Goal: Task Accomplishment & Management: Manage account settings

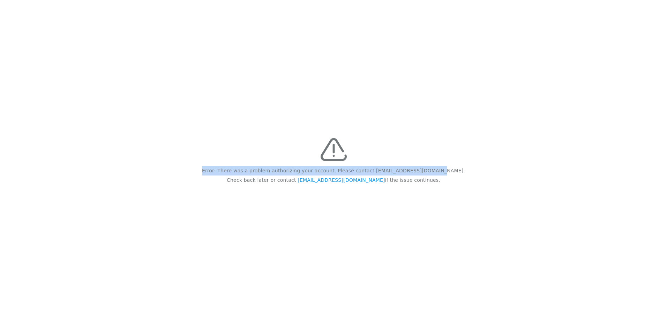
drag, startPoint x: 206, startPoint y: 66, endPoint x: 444, endPoint y: 191, distance: 268.5
click at [444, 191] on div "Error: There was a problem authorizing your account. Please contact [EMAIL_ADDR…" at bounding box center [333, 160] width 667 height 321
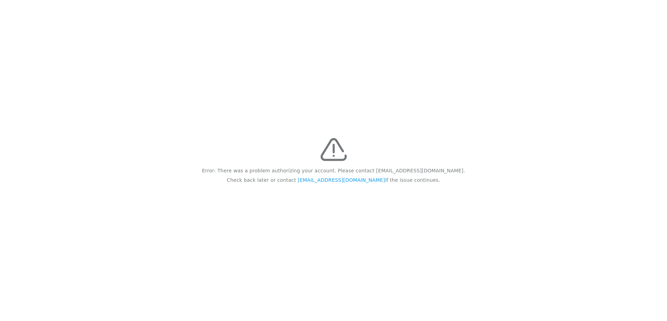
drag, startPoint x: 444, startPoint y: 191, endPoint x: 319, endPoint y: 192, distance: 124.2
click at [319, 192] on div "Error: There was a problem authorizing your account. Please contact [EMAIL_ADDR…" at bounding box center [333, 160] width 667 height 321
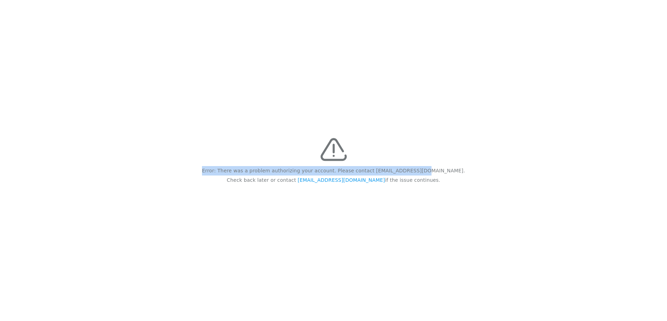
drag, startPoint x: 425, startPoint y: 183, endPoint x: 213, endPoint y: 142, distance: 216.5
click at [213, 142] on div "Error: There was a problem authorizing your account. Please contact feedback@re…" at bounding box center [333, 160] width 667 height 321
drag, startPoint x: 213, startPoint y: 142, endPoint x: 226, endPoint y: 152, distance: 16.7
click at [226, 152] on div "Error: There was a problem authorizing your account. Please contact feedback@re…" at bounding box center [333, 160] width 667 height 321
drag, startPoint x: 353, startPoint y: 147, endPoint x: 428, endPoint y: 205, distance: 94.7
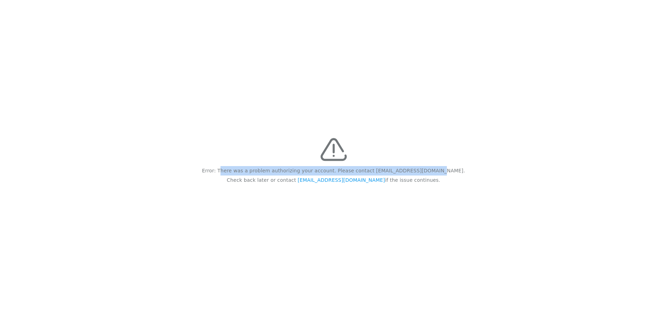
click at [428, 205] on div "Error: There was a problem authorizing your account. Please contact feedback@re…" at bounding box center [333, 160] width 667 height 321
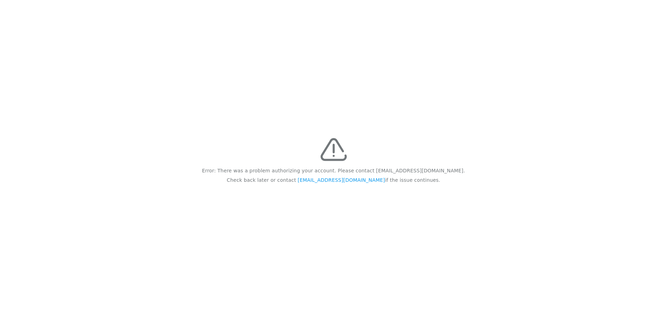
drag, startPoint x: 211, startPoint y: 154, endPoint x: 214, endPoint y: 158, distance: 4.6
click at [212, 155] on div "Error: There was a problem authorizing your account. Please contact feedback@re…" at bounding box center [333, 160] width 667 height 321
drag, startPoint x: 216, startPoint y: 164, endPoint x: 424, endPoint y: 204, distance: 212.1
click at [424, 204] on div "Error: There was a problem authorizing your account. Please contact feedback@re…" at bounding box center [333, 160] width 667 height 321
drag, startPoint x: 424, startPoint y: 204, endPoint x: 334, endPoint y: 175, distance: 94.7
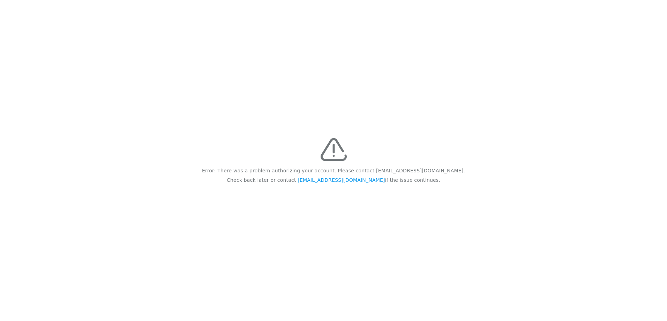
copy div "Error: There was a problem authorizing your account. Please contact feedback@re…"
